Goal: Transaction & Acquisition: Purchase product/service

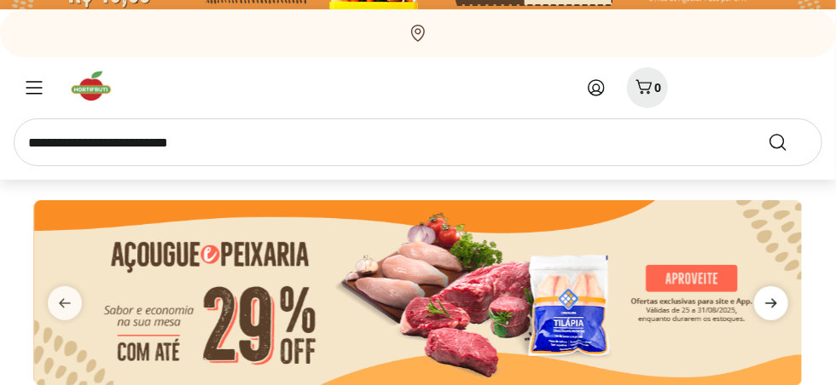
scroll to position [51, 0]
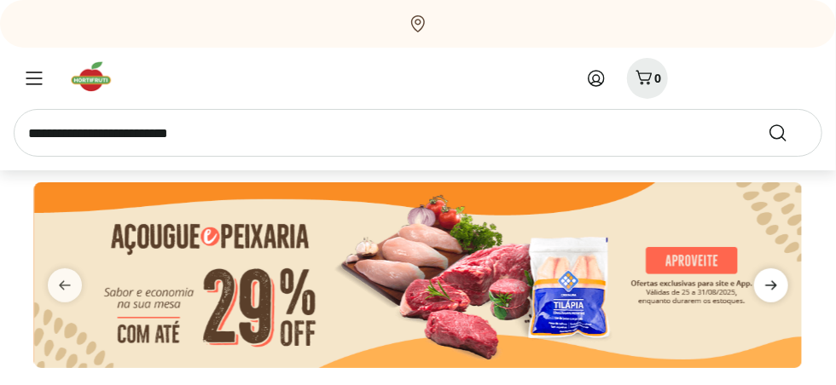
click at [765, 285] on icon "next" at bounding box center [771, 285] width 12 height 9
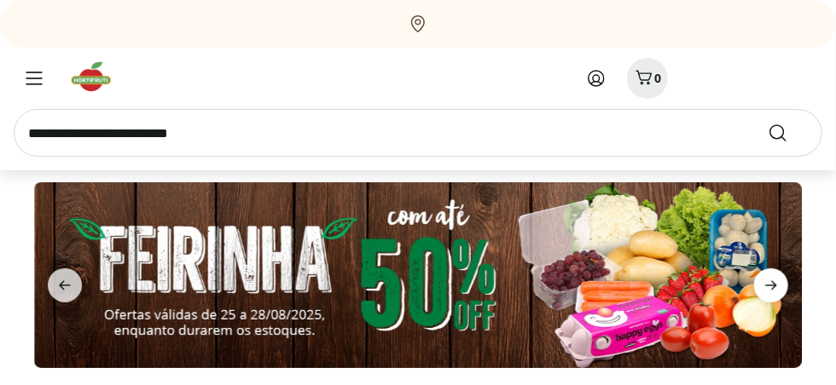
click at [768, 282] on icon "next" at bounding box center [771, 285] width 20 height 20
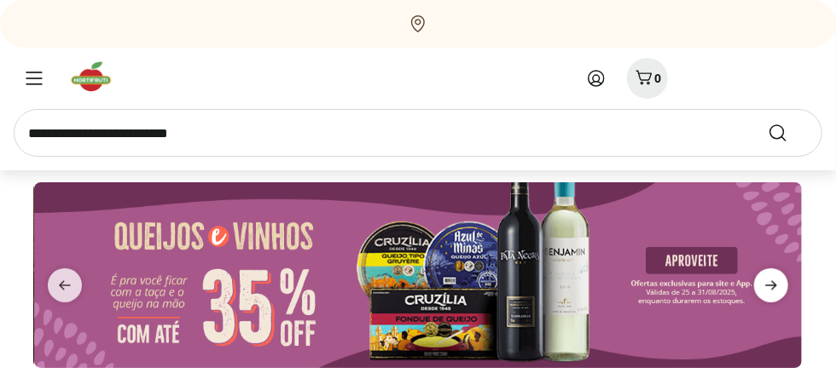
click at [768, 282] on icon "next" at bounding box center [771, 285] width 20 height 20
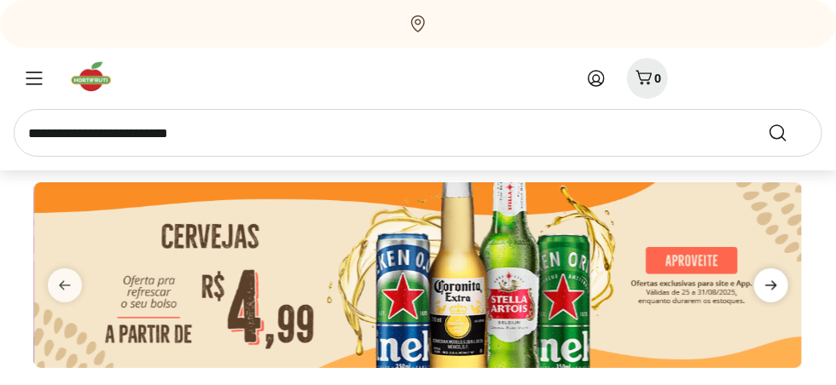
click at [768, 282] on icon "next" at bounding box center [771, 285] width 20 height 20
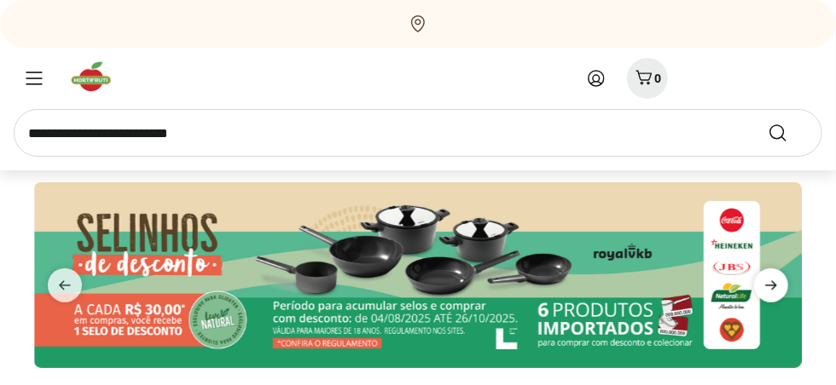
click at [768, 282] on icon "next" at bounding box center [771, 285] width 20 height 20
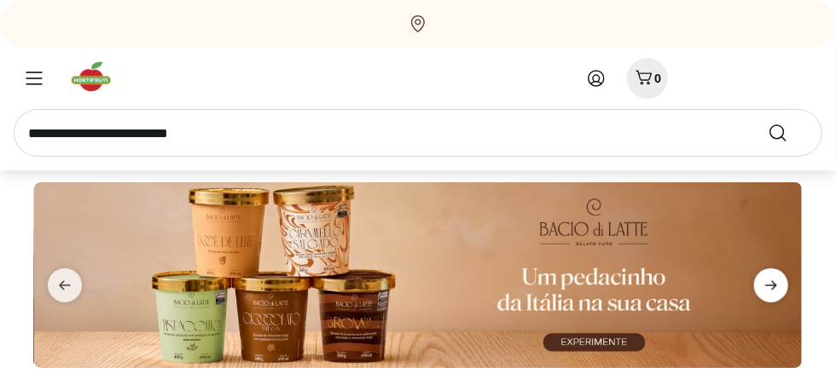
click at [768, 282] on icon "next" at bounding box center [771, 285] width 20 height 20
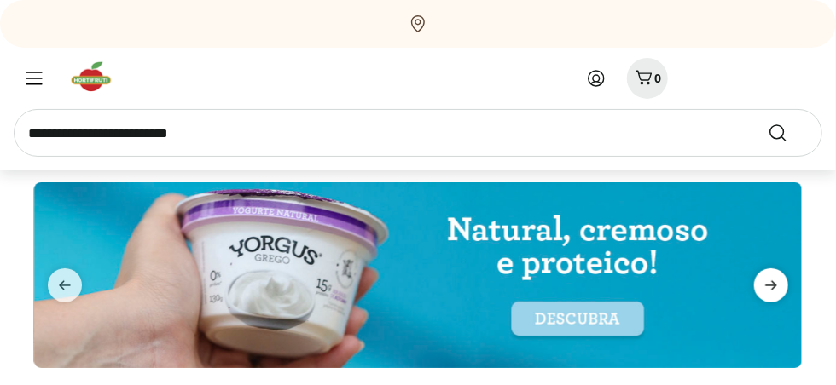
click at [768, 282] on icon "next" at bounding box center [771, 285] width 20 height 20
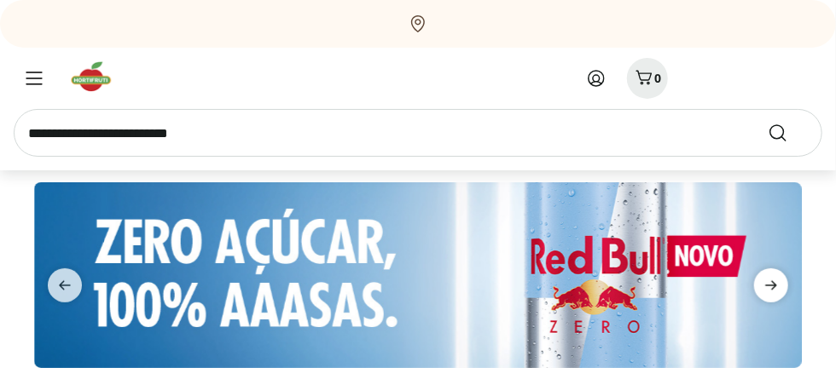
click at [768, 282] on icon "next" at bounding box center [771, 285] width 20 height 20
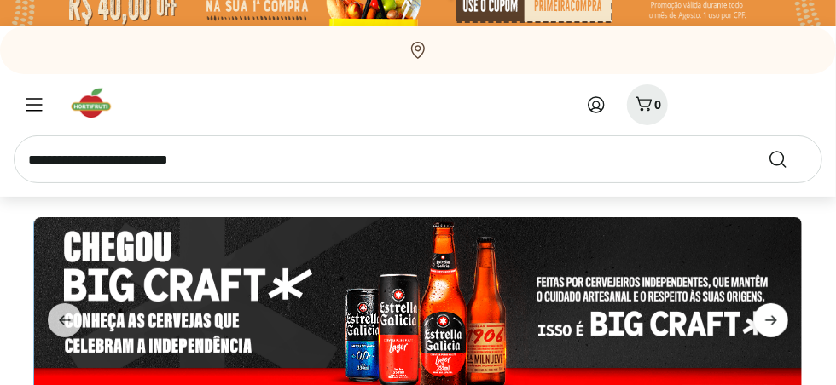
scroll to position [0, 0]
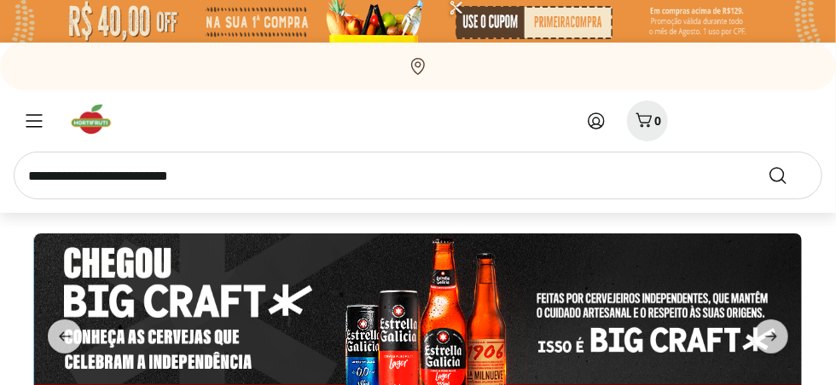
click at [773, 315] on img at bounding box center [417, 327] width 767 height 186
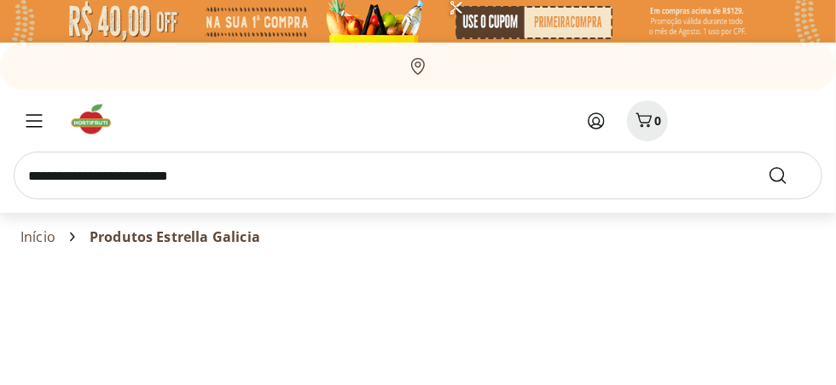
select select "**********"
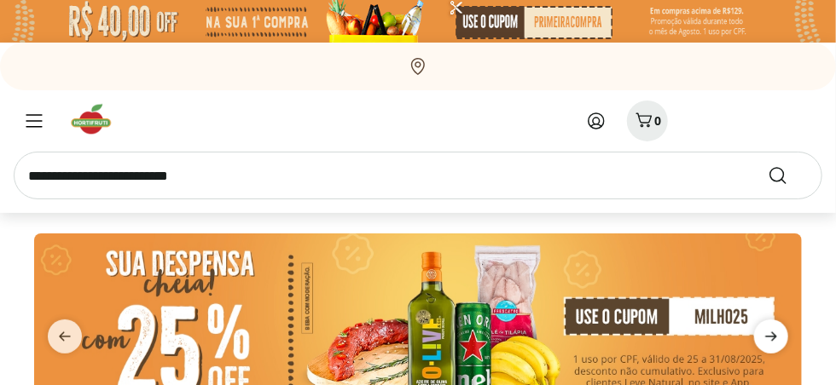
click at [764, 339] on icon "next" at bounding box center [771, 337] width 20 height 20
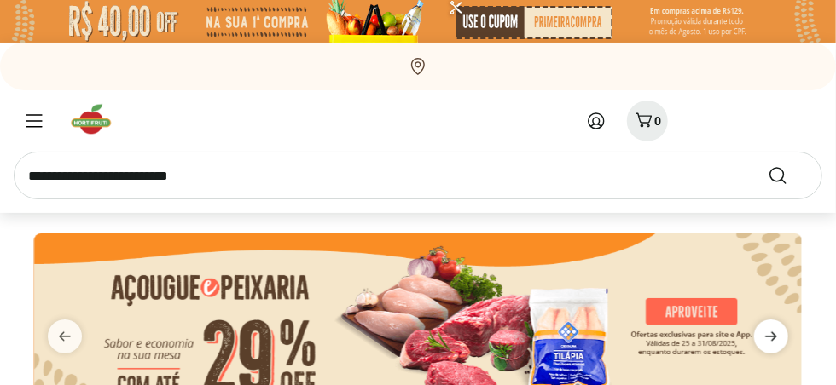
click at [762, 338] on icon "next" at bounding box center [771, 337] width 20 height 20
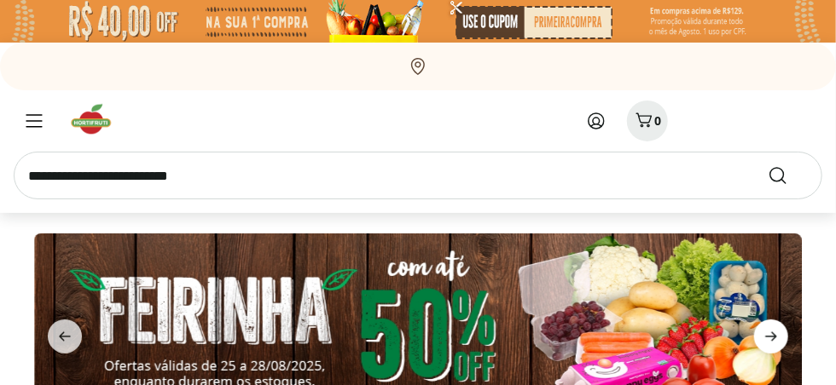
click at [762, 338] on icon "next" at bounding box center [771, 337] width 20 height 20
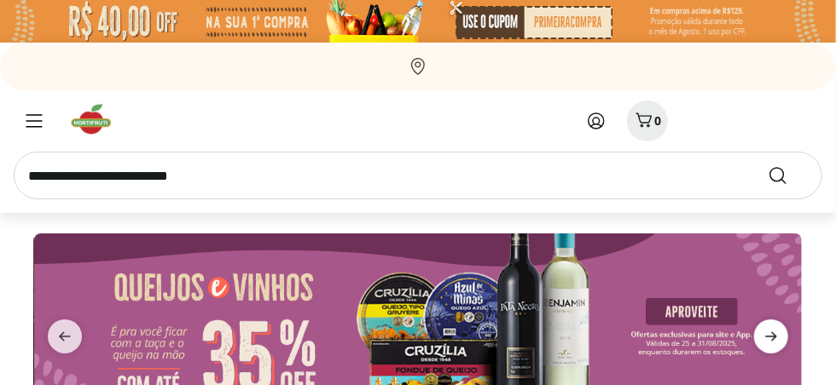
click at [762, 338] on icon "next" at bounding box center [771, 337] width 20 height 20
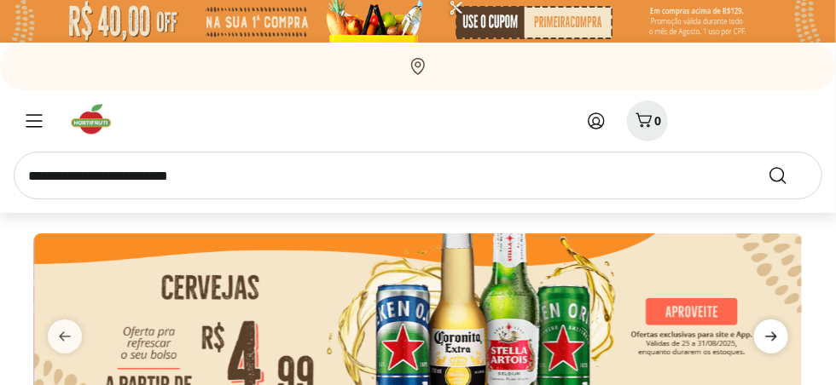
click at [762, 338] on icon "next" at bounding box center [771, 337] width 20 height 20
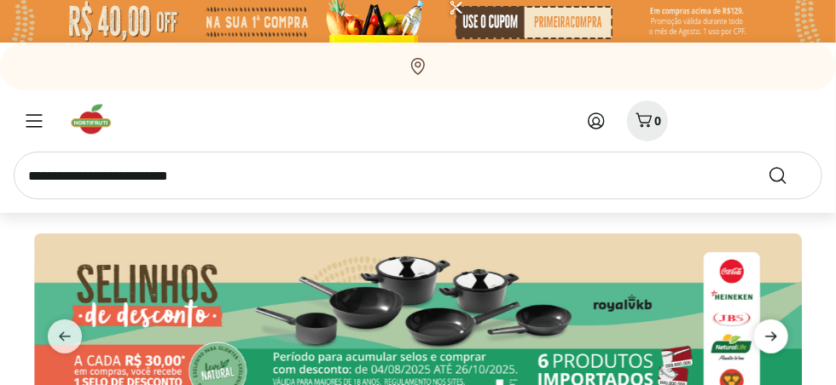
click at [762, 338] on icon "next" at bounding box center [771, 337] width 20 height 20
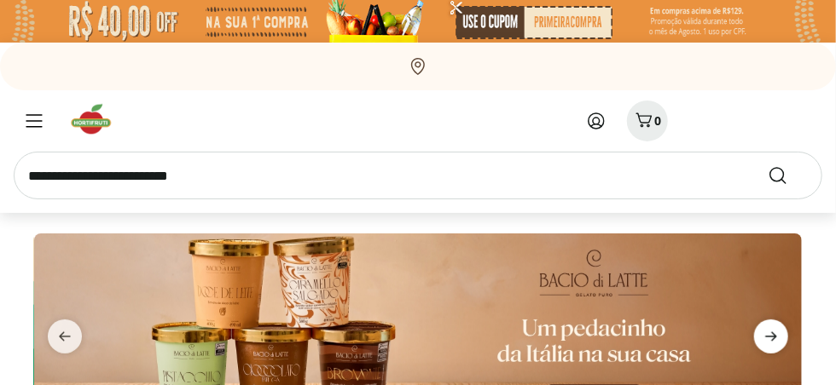
click at [761, 338] on icon "next" at bounding box center [771, 337] width 20 height 20
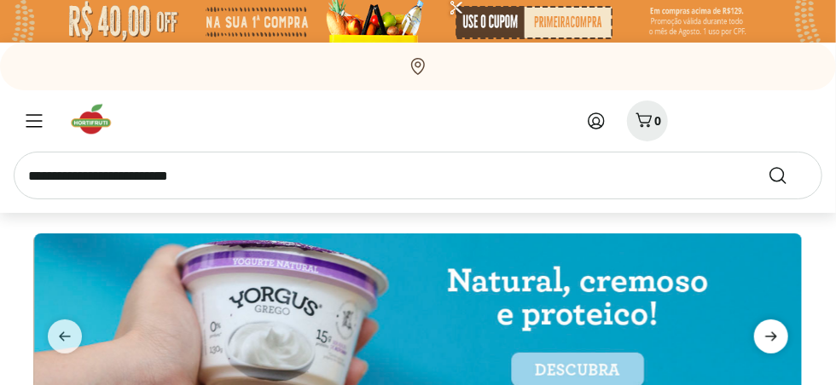
click at [761, 338] on icon "next" at bounding box center [771, 337] width 20 height 20
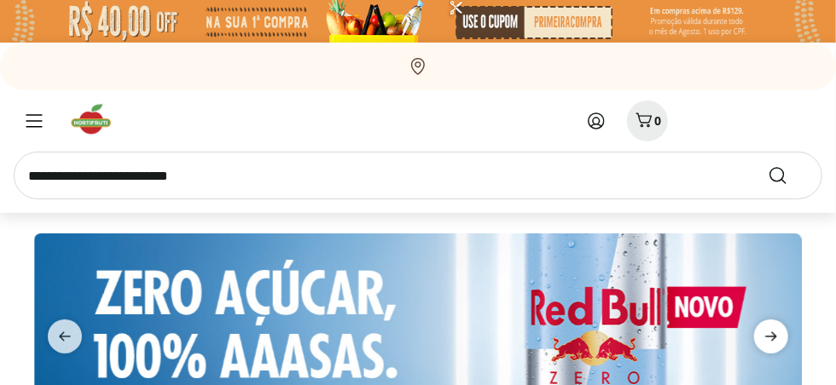
click at [761, 338] on icon "next" at bounding box center [771, 337] width 20 height 20
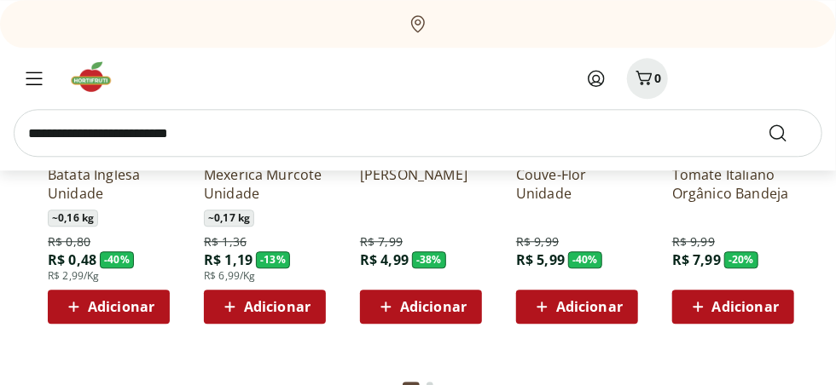
scroll to position [1446, 0]
